Goal: Information Seeking & Learning: Learn about a topic

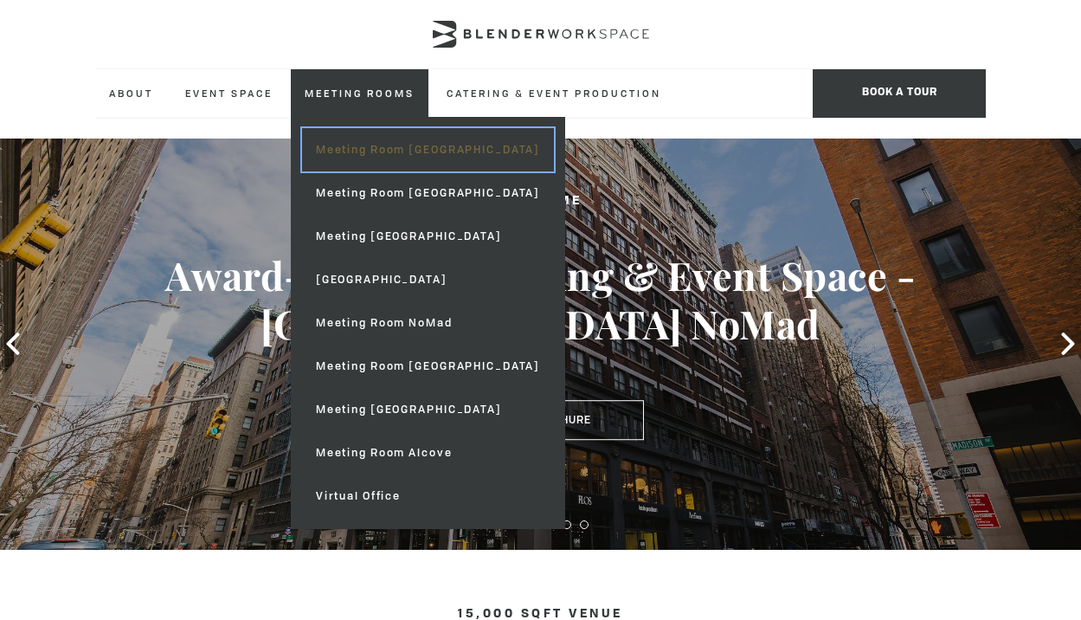
click at [350, 162] on link "Meeting Room [GEOGRAPHIC_DATA]" at bounding box center [428, 149] width 252 height 43
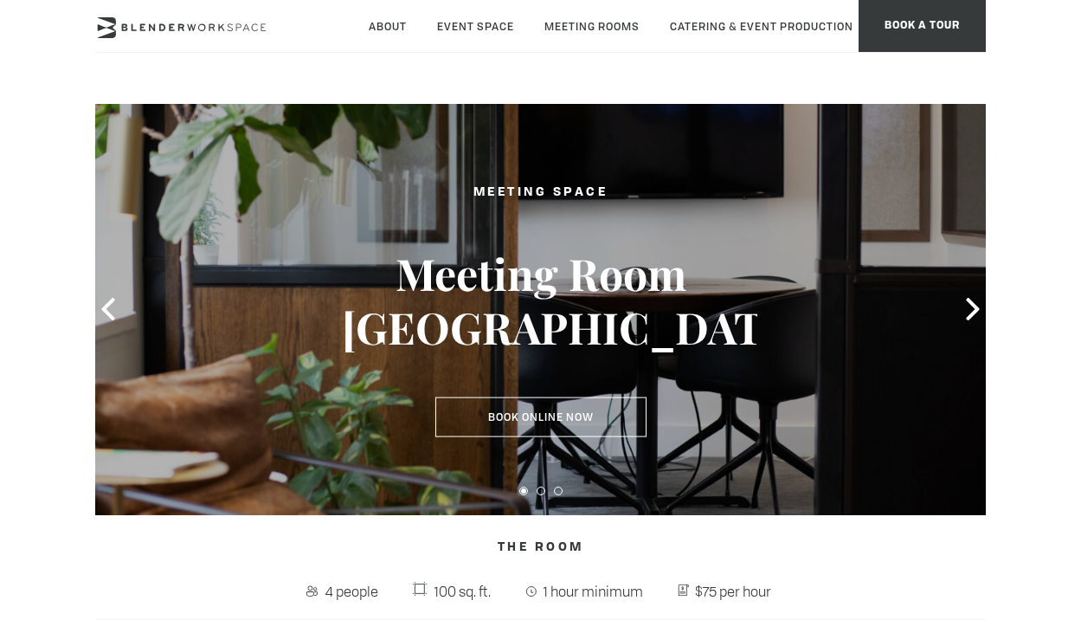
scroll to position [155, 0]
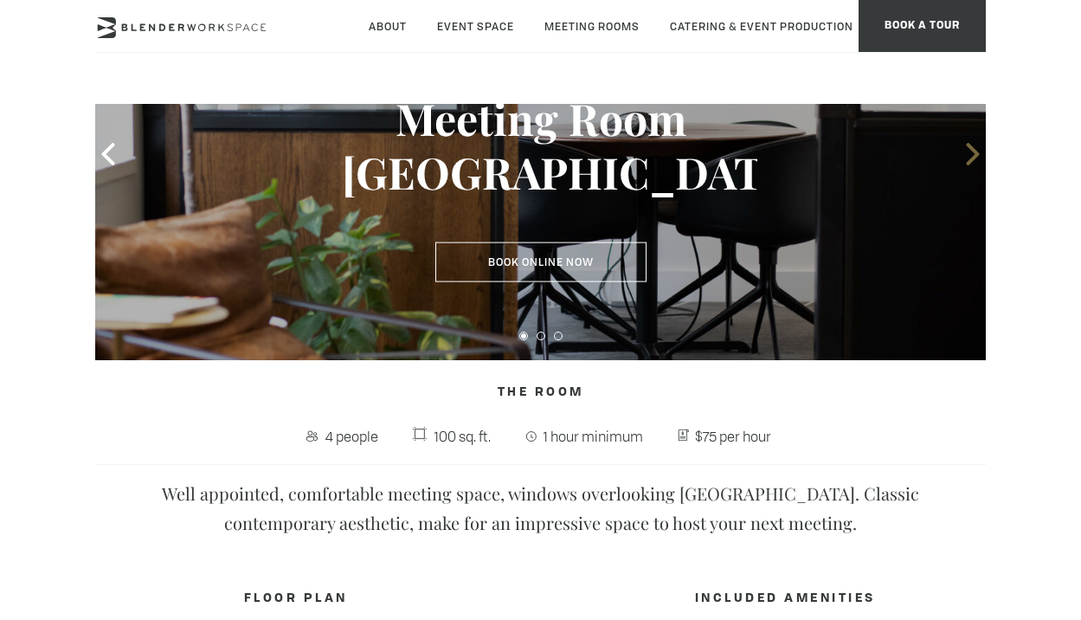
click at [966, 153] on icon at bounding box center [973, 154] width 23 height 23
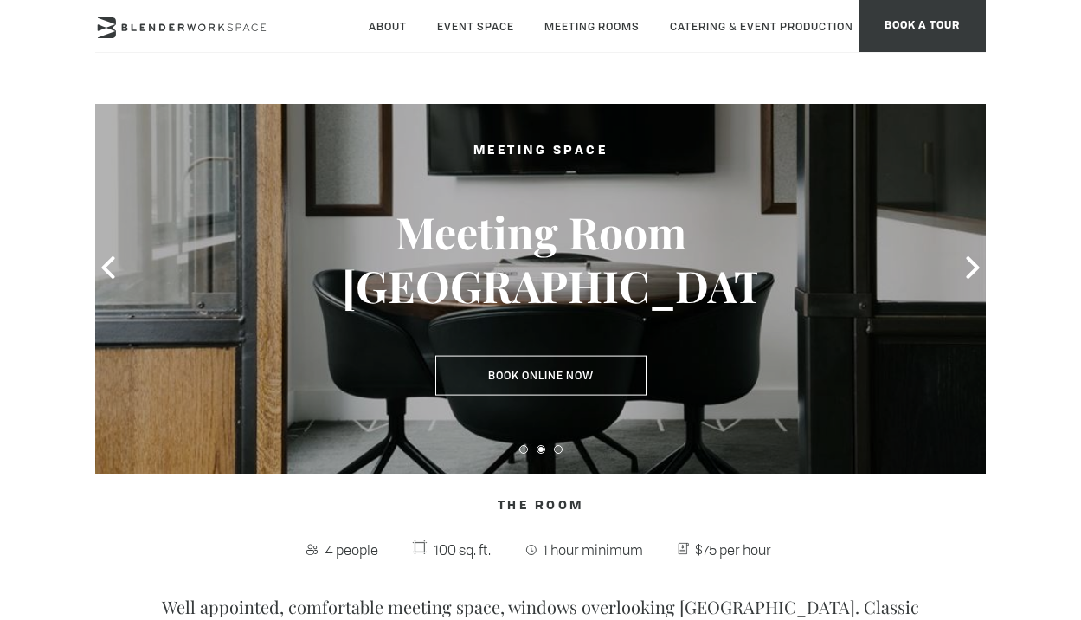
scroll to position [0, 0]
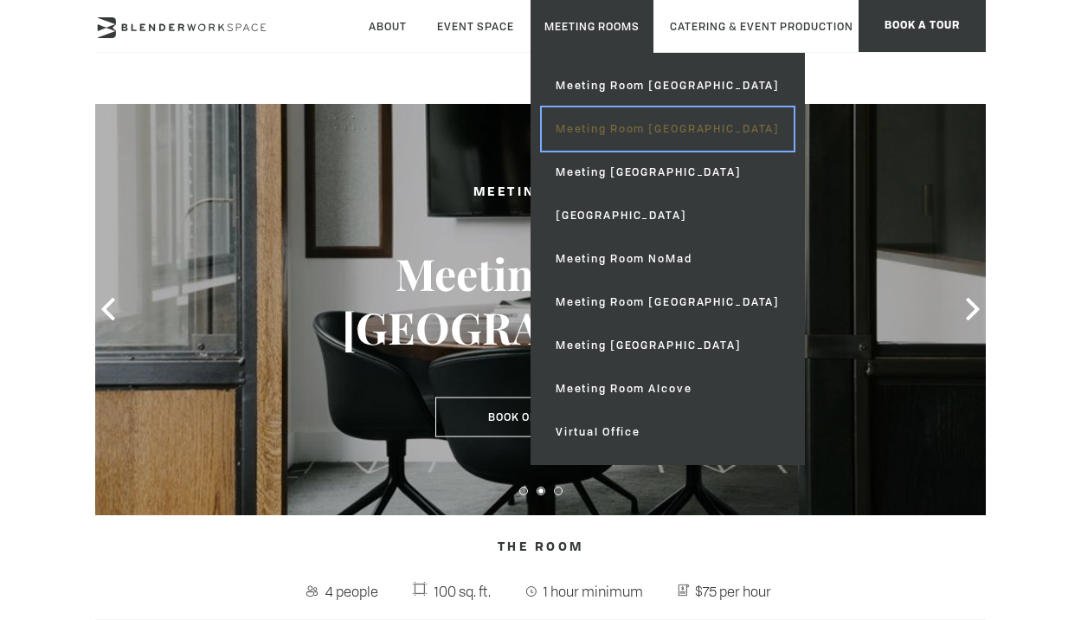
click at [594, 129] on link "Meeting Room [GEOGRAPHIC_DATA]" at bounding box center [668, 128] width 252 height 43
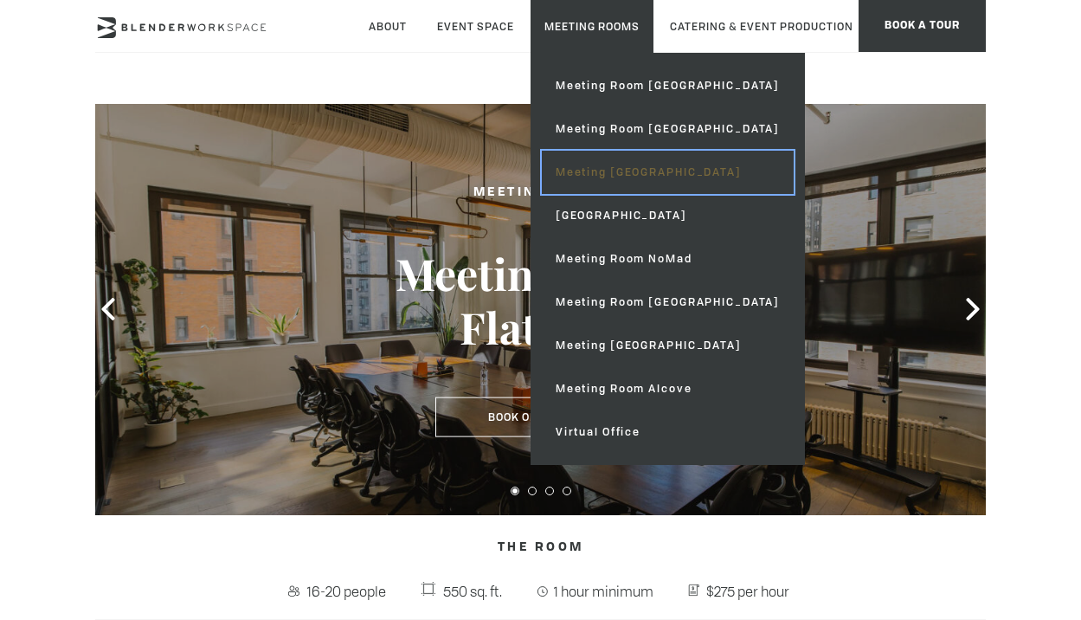
click at [597, 176] on link "Meeting [GEOGRAPHIC_DATA]" at bounding box center [668, 172] width 252 height 43
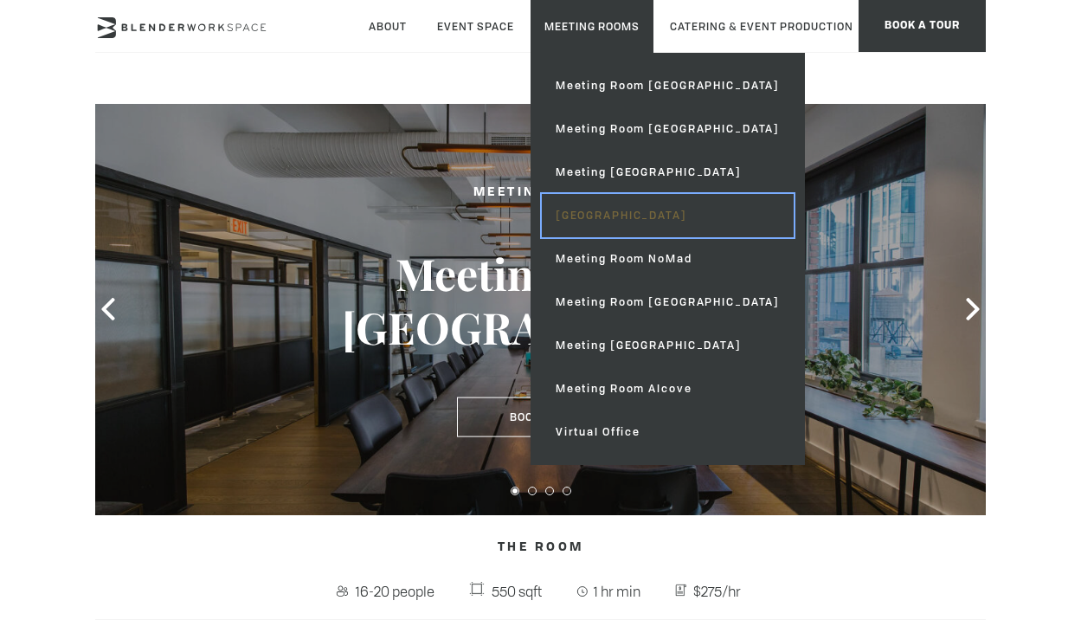
click at [582, 225] on link "[GEOGRAPHIC_DATA]" at bounding box center [668, 215] width 252 height 43
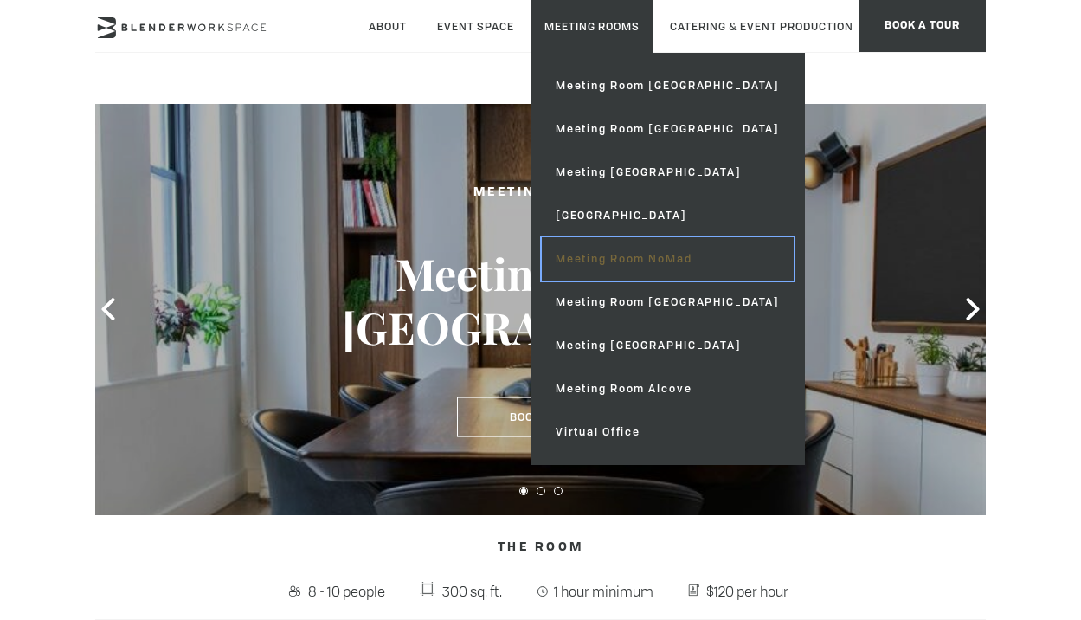
click at [592, 263] on link "Meeting Room NoMad" at bounding box center [668, 258] width 252 height 43
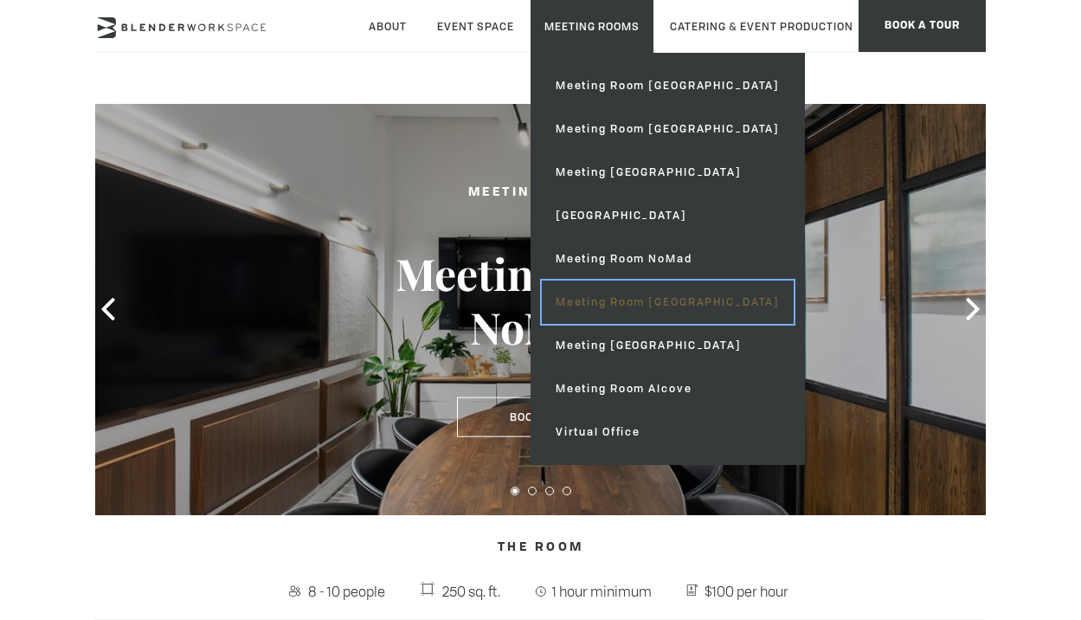
click at [586, 283] on link "Meeting Room [GEOGRAPHIC_DATA]" at bounding box center [668, 301] width 252 height 43
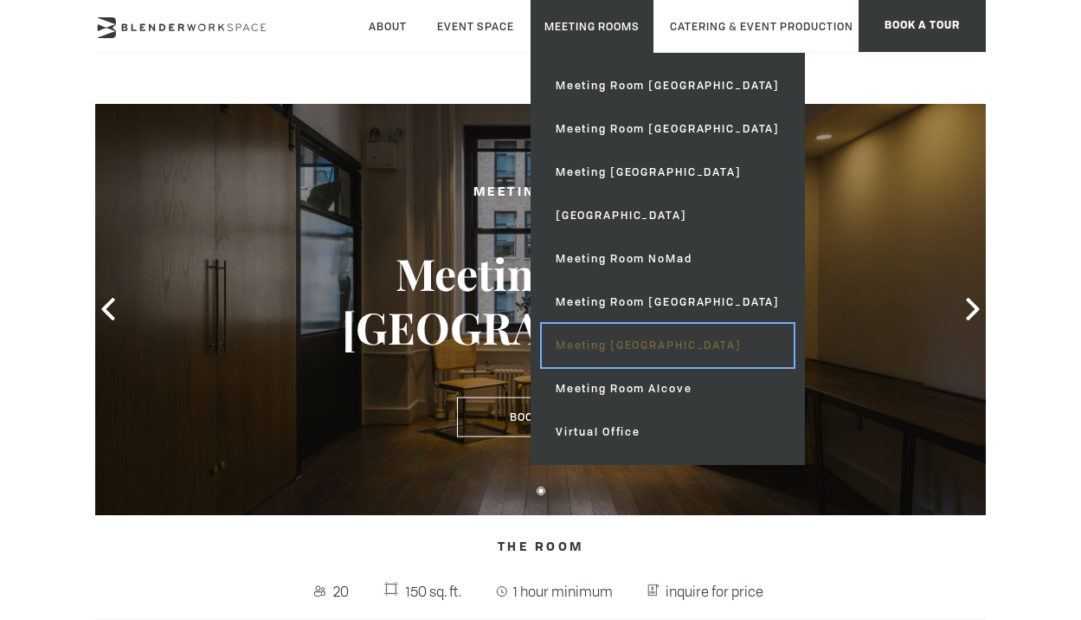
click at [589, 337] on link "Meeting [GEOGRAPHIC_DATA]" at bounding box center [668, 345] width 252 height 43
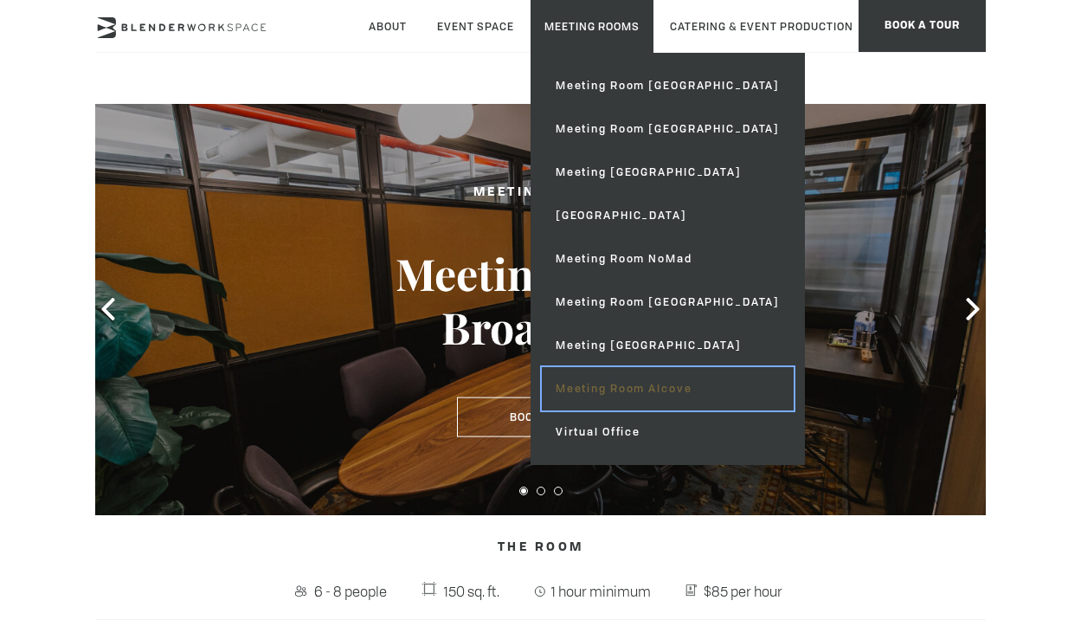
click at [582, 390] on link "Meeting Room Alcove" at bounding box center [668, 388] width 252 height 43
